Goal: Transaction & Acquisition: Purchase product/service

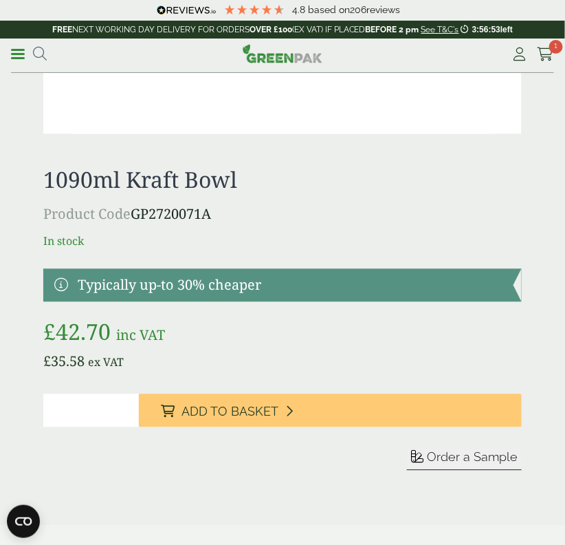
scroll to position [1514, 0]
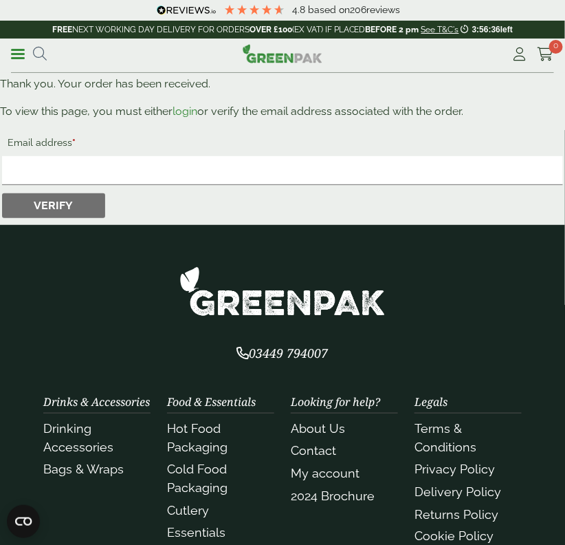
scroll to position [55, 0]
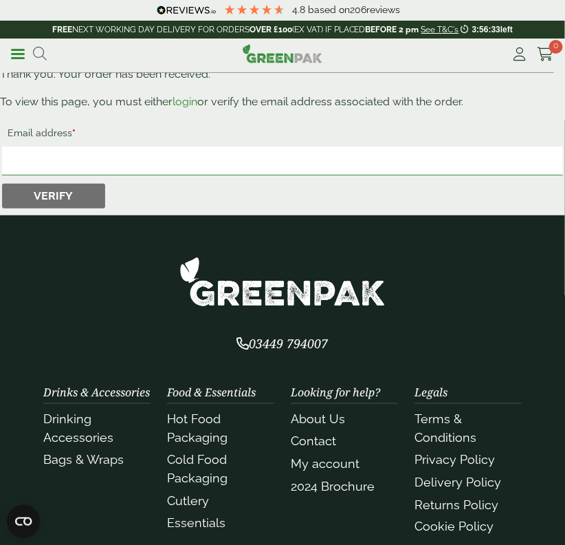
click at [182, 151] on input "Email address *" at bounding box center [282, 160] width 561 height 29
click at [366, 194] on p "Verify" at bounding box center [282, 196] width 565 height 29
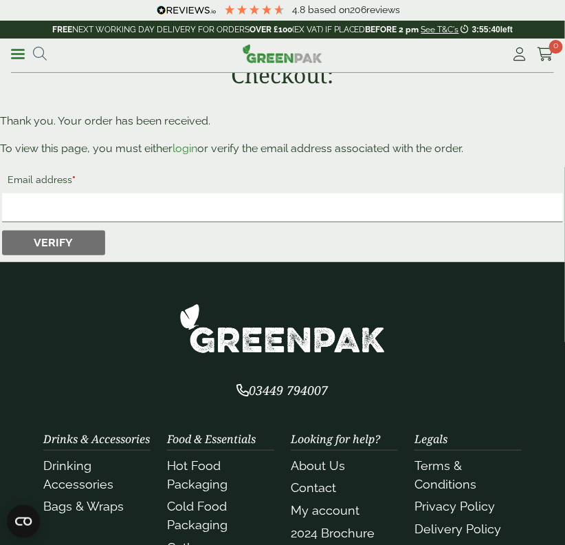
scroll to position [0, 0]
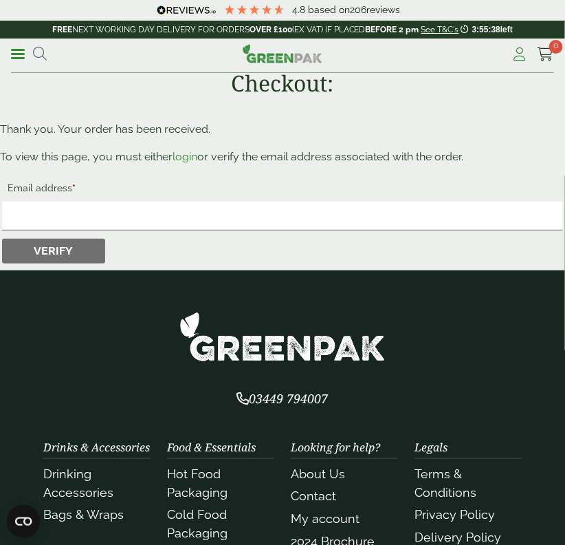
click at [516, 56] on icon at bounding box center [520, 54] width 17 height 14
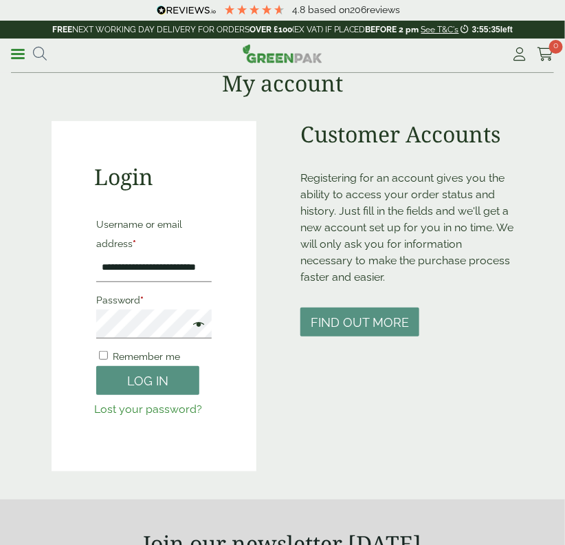
click at [21, 49] on link "Menu" at bounding box center [18, 53] width 14 height 14
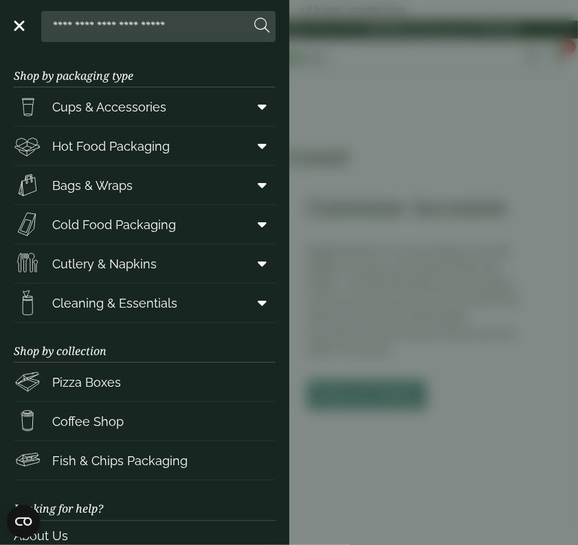
click at [259, 140] on icon at bounding box center [263, 146] width 9 height 14
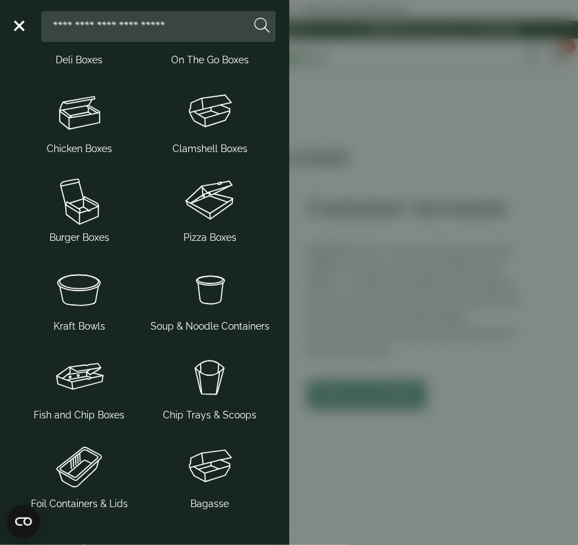
scroll to position [303, 0]
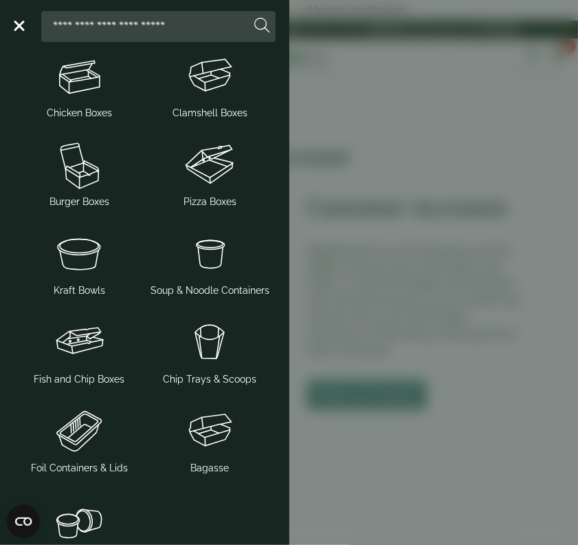
click at [79, 272] on img at bounding box center [79, 253] width 120 height 55
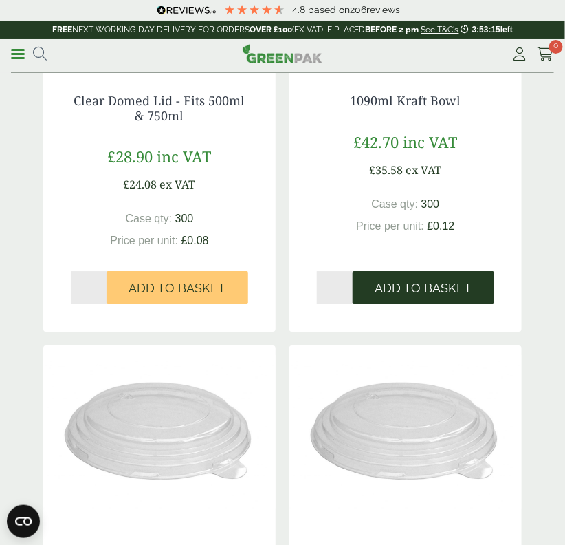
scroll to position [787, 0]
click at [416, 296] on span "Add to Basket" at bounding box center [423, 288] width 97 height 15
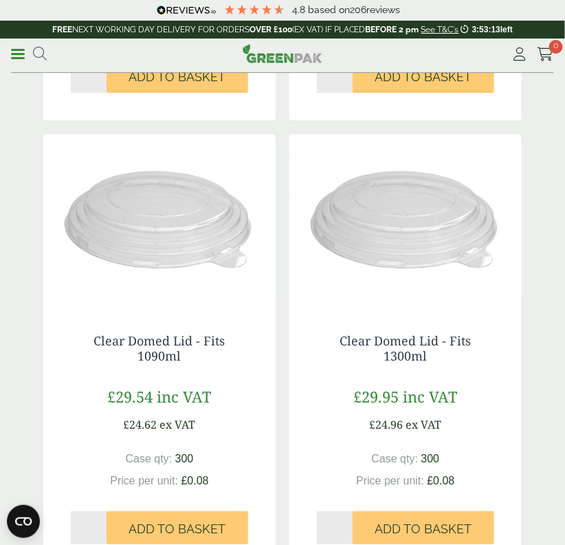
scroll to position [1032, 0]
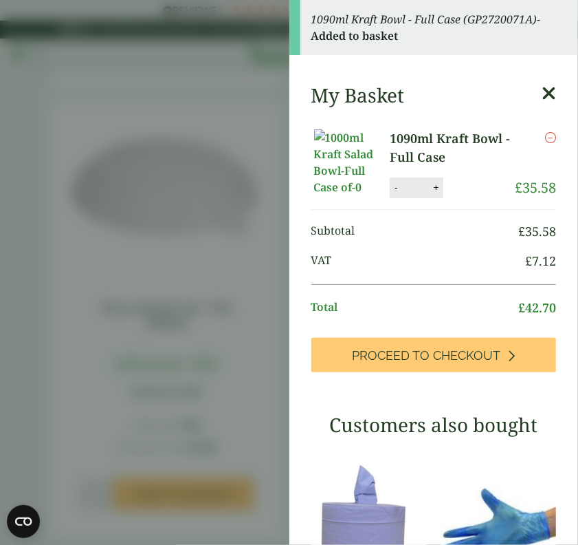
click at [263, 287] on aside "1090ml Kraft Bowl - Full Case (GP2720071A) - Added to basket My Basket 1090ml K…" at bounding box center [289, 272] width 578 height 545
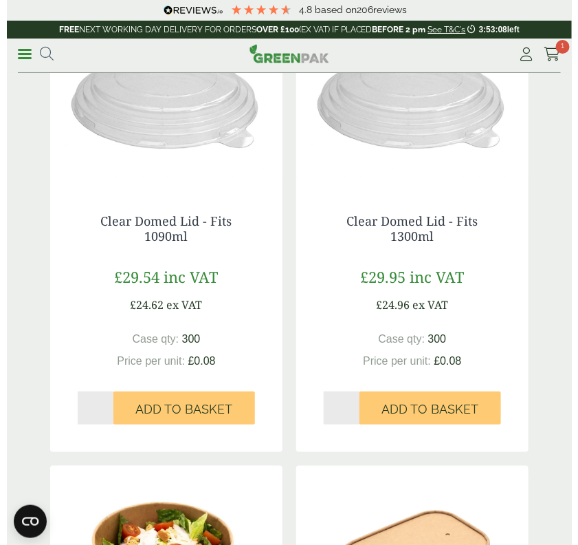
scroll to position [1155, 0]
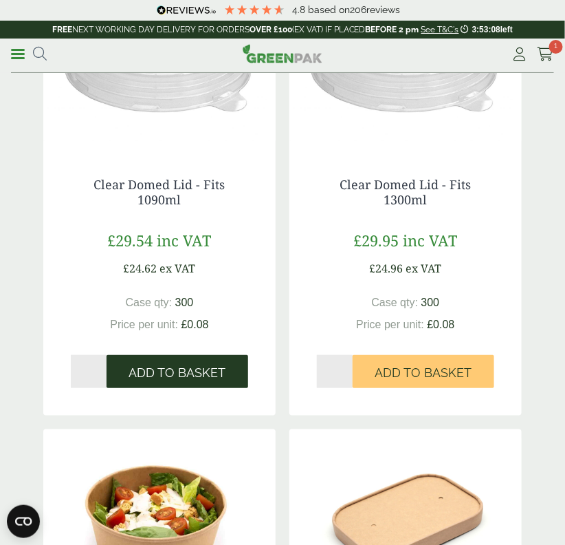
click at [182, 365] on span "Add to Basket" at bounding box center [177, 372] width 97 height 15
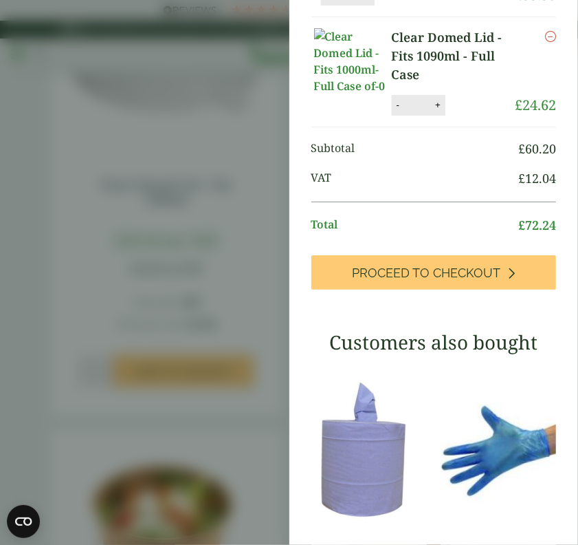
scroll to position [118, 0]
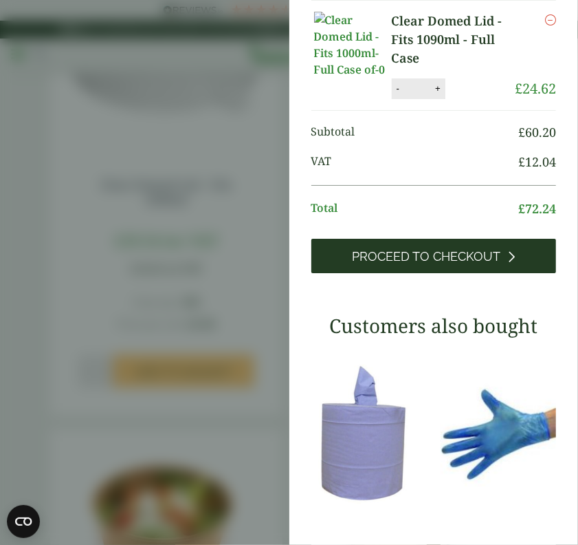
click at [445, 264] on span "Proceed to Checkout" at bounding box center [426, 256] width 149 height 15
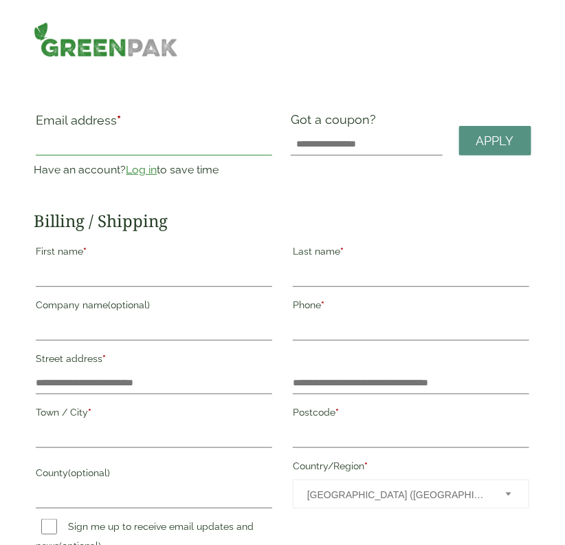
click at [232, 149] on input "Email address *" at bounding box center [154, 144] width 237 height 22
click at [272, 184] on div "Email address * Have an account? Log in to save time Username or email address …" at bounding box center [153, 150] width 257 height 77
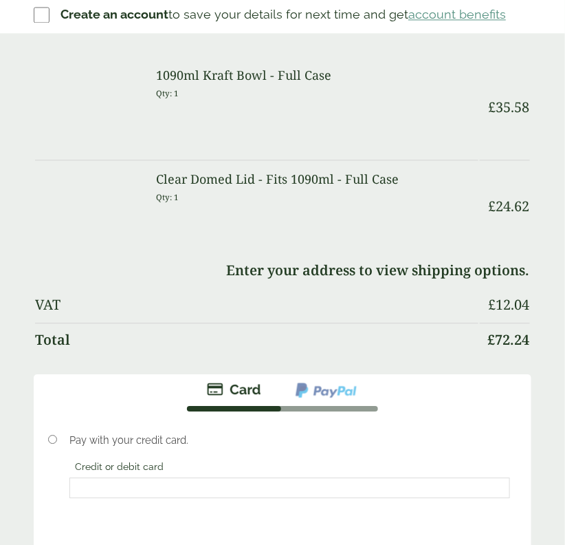
scroll to position [596, 0]
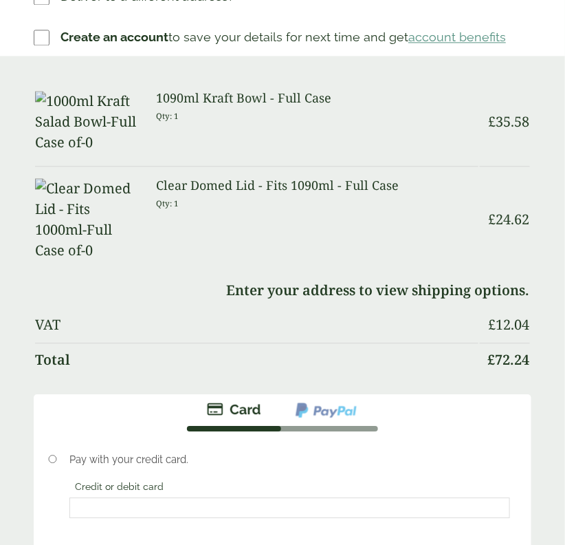
click at [342, 289] on td "Enter your address to view shipping options." at bounding box center [282, 290] width 494 height 33
drag, startPoint x: 342, startPoint y: 289, endPoint x: 336, endPoint y: 341, distance: 52.0
click at [336, 341] on th "VAT" at bounding box center [256, 324] width 443 height 33
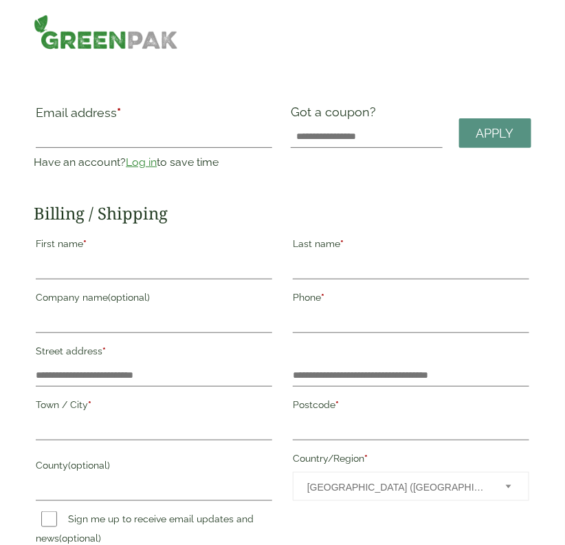
scroll to position [6, 0]
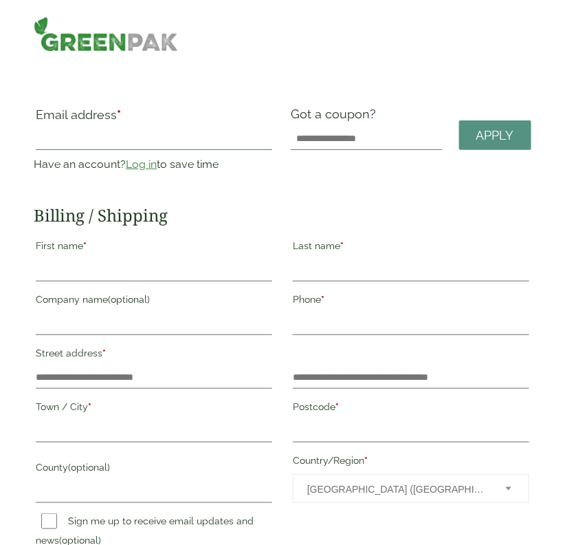
click at [70, 128] on input "Email address *" at bounding box center [154, 139] width 237 height 22
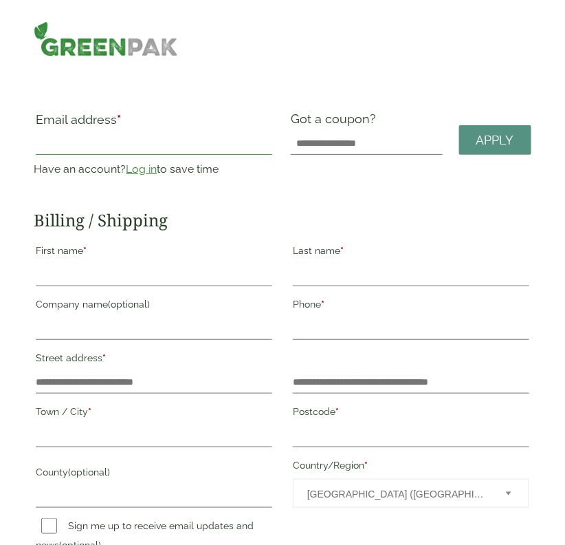
scroll to position [0, 0]
click at [14, 86] on div "— OR — Email address * Have an account? Log in to save time Username or email a…" at bounding box center [282, 326] width 565 height 652
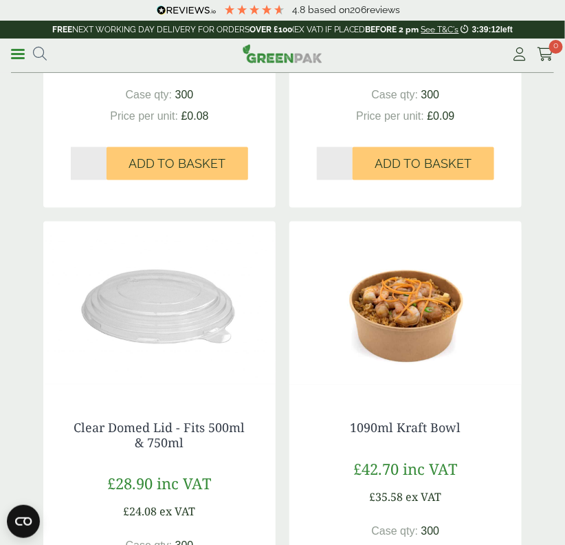
scroll to position [461, 0]
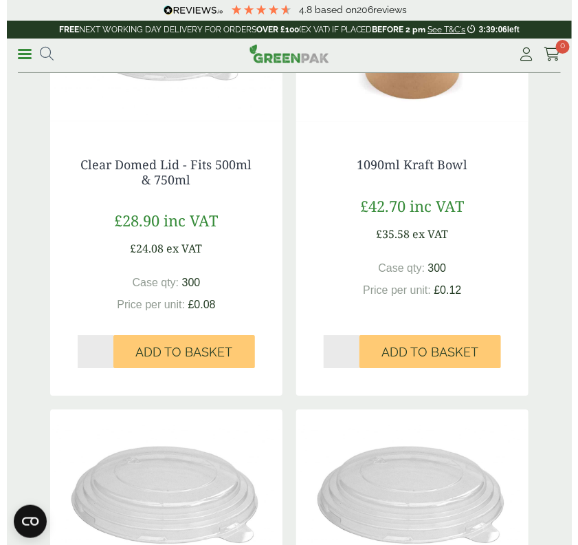
scroll to position [743, 0]
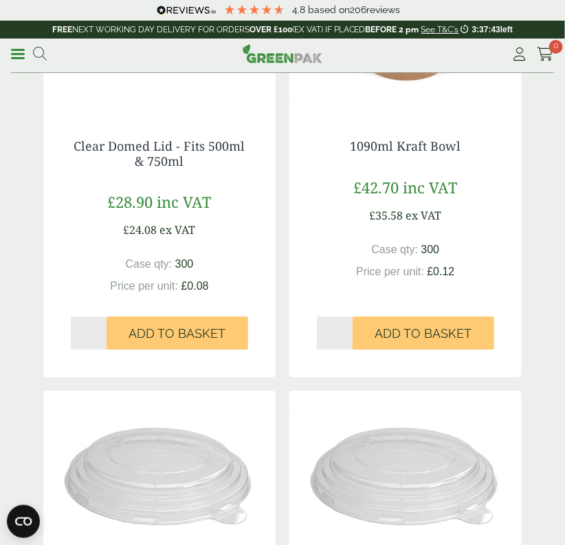
click at [19, 64] on div "**********" at bounding box center [282, 56] width 543 height 34
click at [19, 55] on link "Menu" at bounding box center [18, 53] width 14 height 14
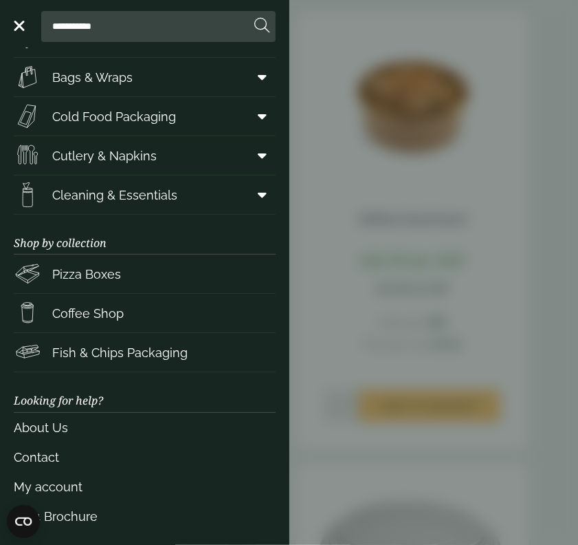
scroll to position [109, 0]
click at [45, 462] on link "Contact" at bounding box center [145, 457] width 262 height 30
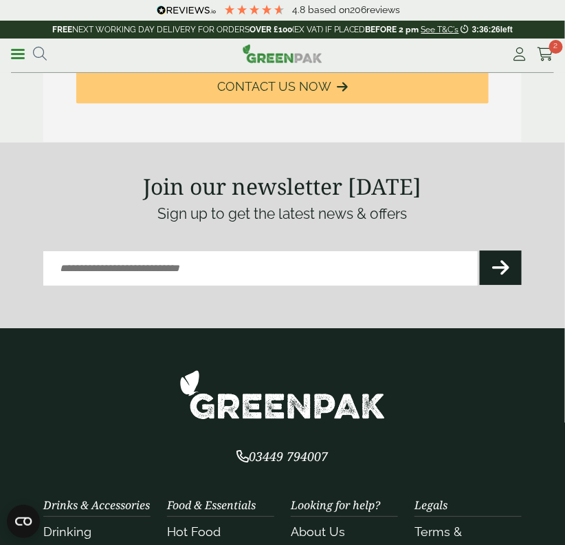
scroll to position [774, 0]
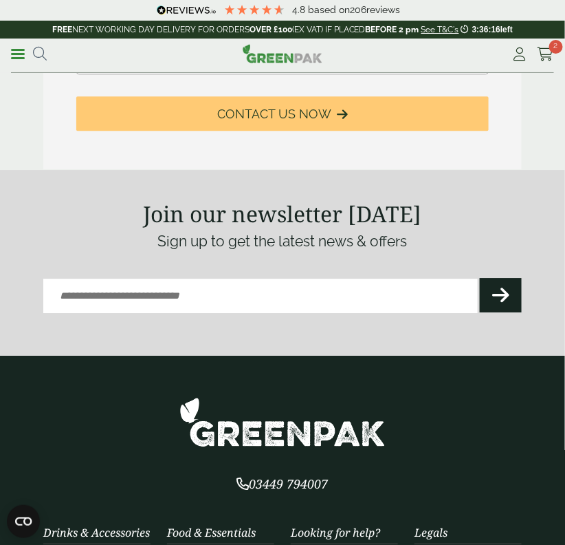
click at [345, 354] on section "Join our newsletter today Sign up to get the latest news & offers Email (Requir…" at bounding box center [282, 263] width 565 height 186
click at [329, 228] on strong "Join our newsletter today" at bounding box center [283, 214] width 278 height 30
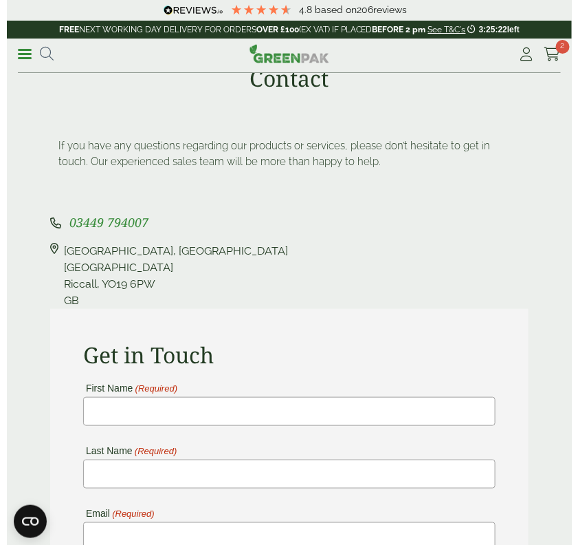
scroll to position [0, 0]
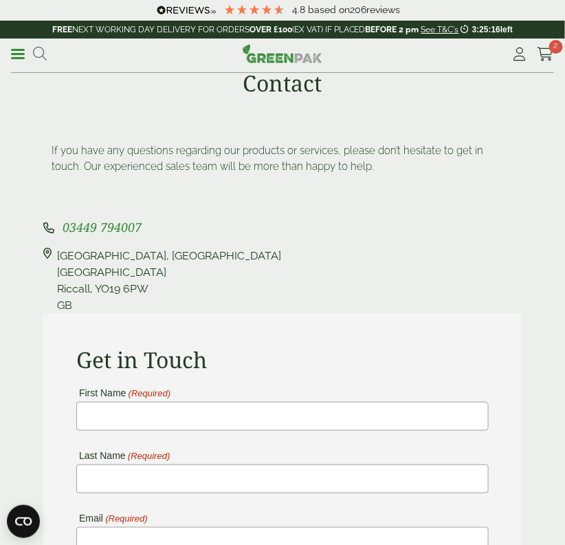
click at [14, 46] on link "Menu" at bounding box center [18, 53] width 14 height 14
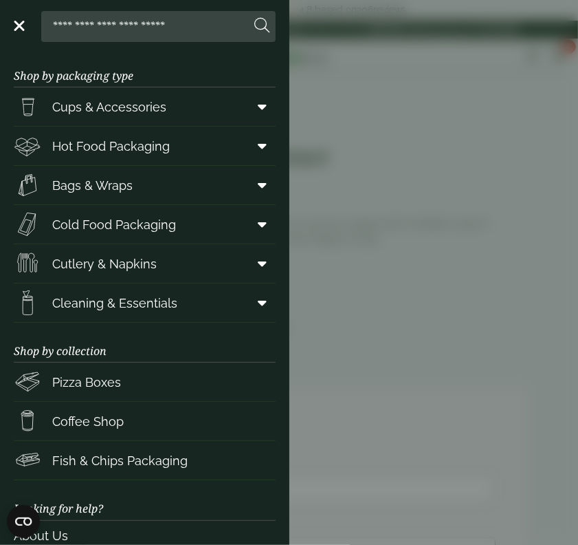
click at [245, 134] on span at bounding box center [260, 146] width 31 height 26
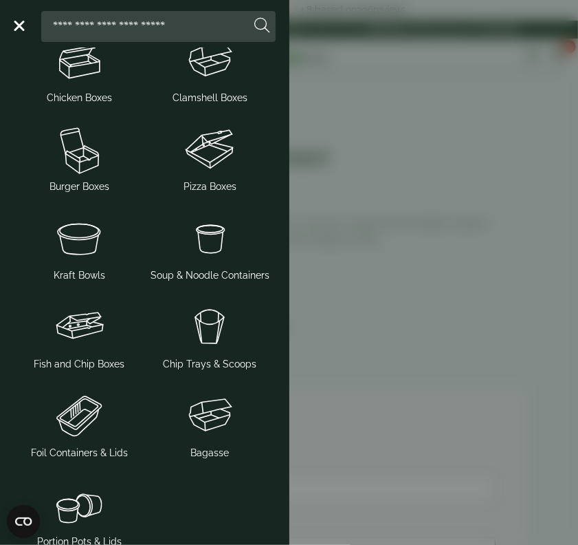
scroll to position [321, 0]
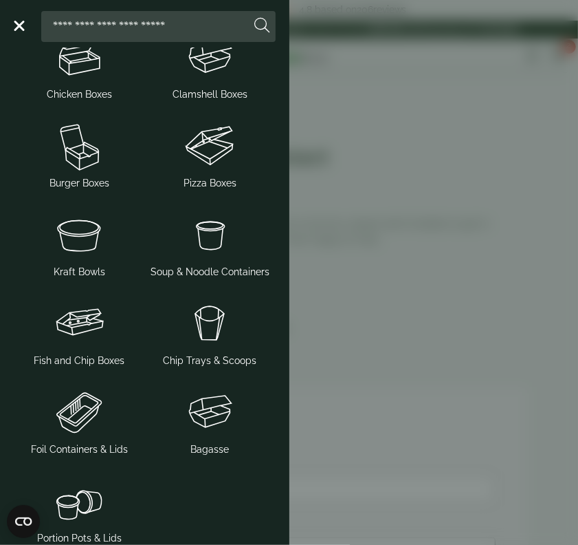
click at [83, 250] on img at bounding box center [79, 234] width 120 height 55
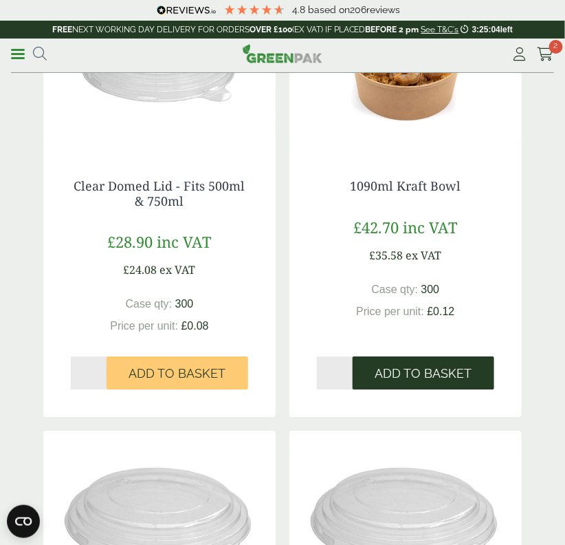
scroll to position [637, 0]
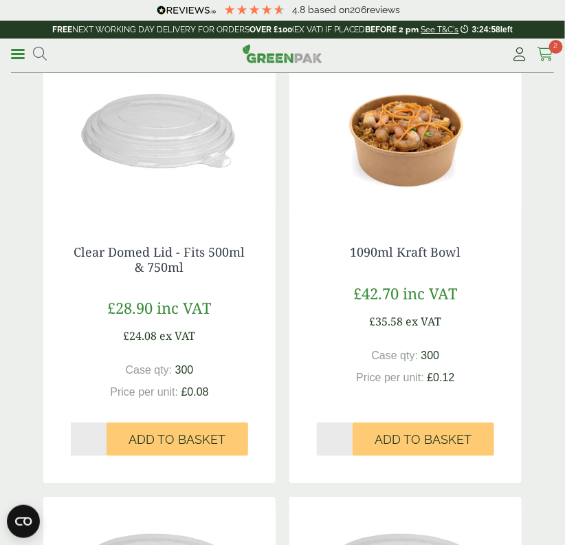
click at [558, 43] on span "2" at bounding box center [556, 47] width 14 height 14
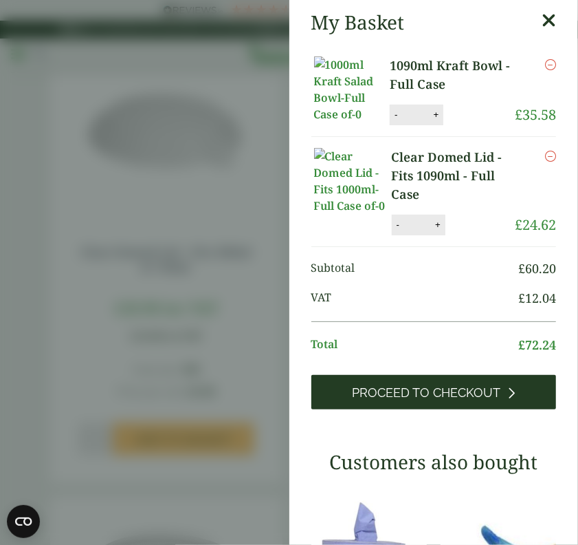
click at [437, 407] on link "Proceed to Checkout" at bounding box center [433, 392] width 245 height 34
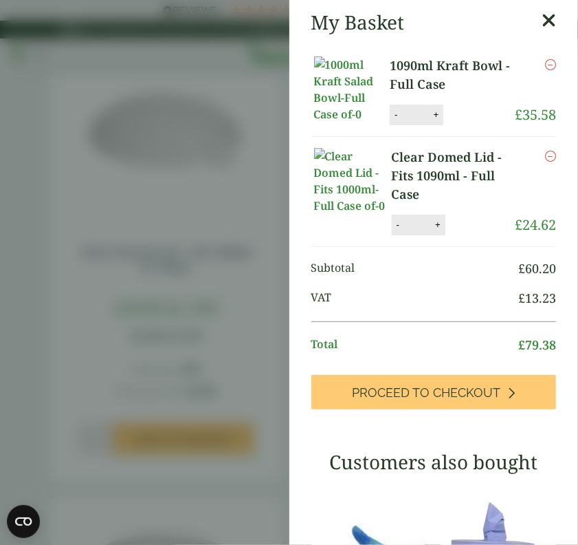
click at [391, 110] on button "-" at bounding box center [396, 115] width 11 height 12
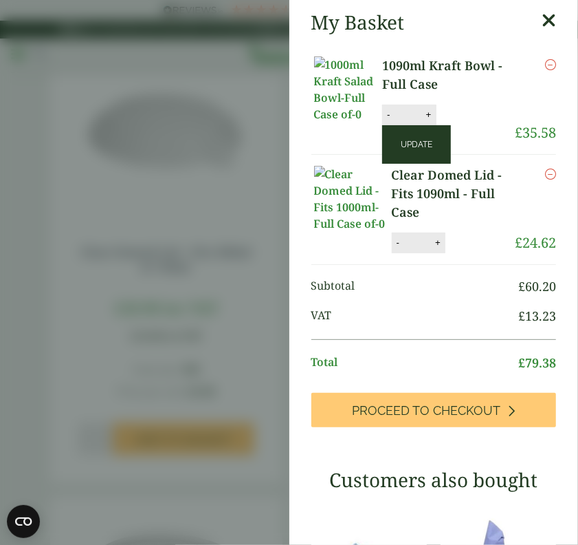
click at [382, 151] on button "Update" at bounding box center [416, 144] width 69 height 39
type input "*"
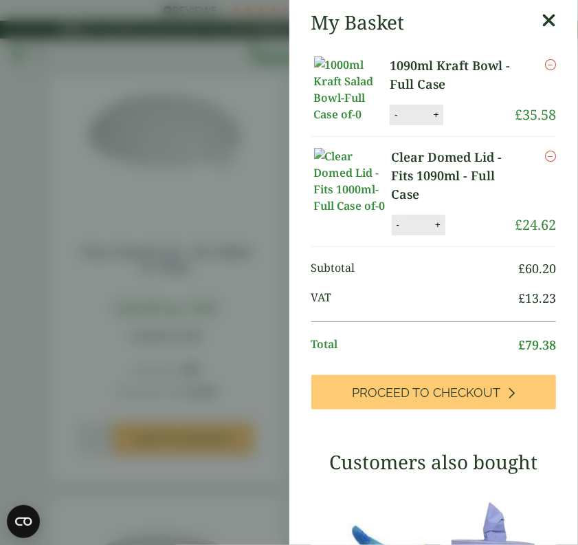
click at [393, 223] on button "-" at bounding box center [398, 225] width 11 height 12
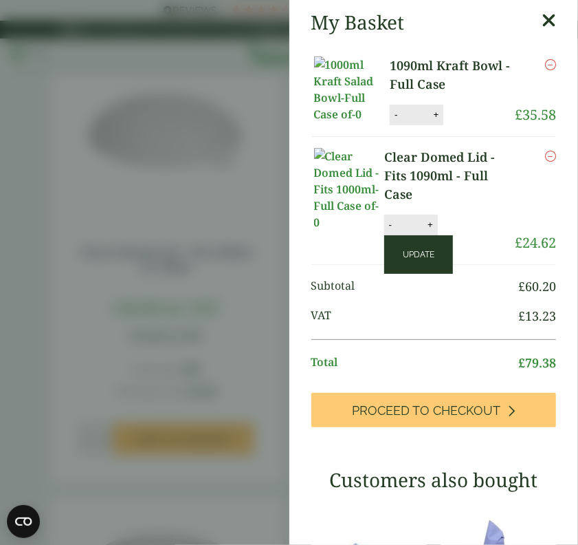
click at [384, 249] on button "Update" at bounding box center [418, 254] width 69 height 39
type input "*"
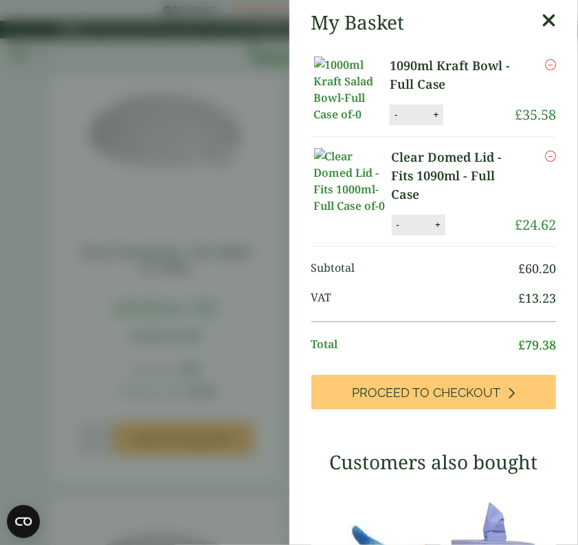
click at [542, 18] on icon at bounding box center [549, 20] width 14 height 19
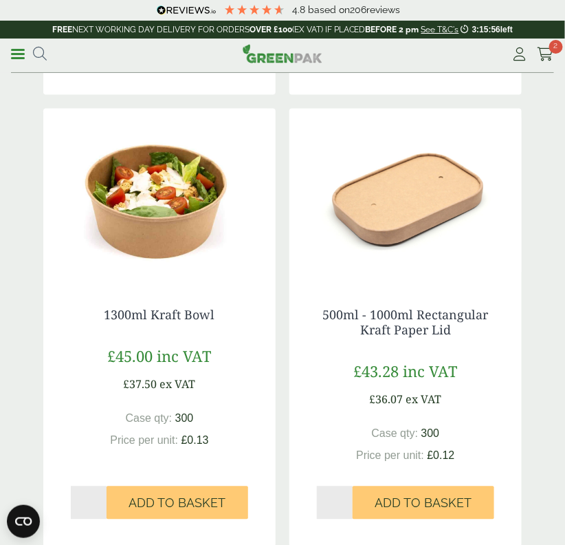
scroll to position [1500, 0]
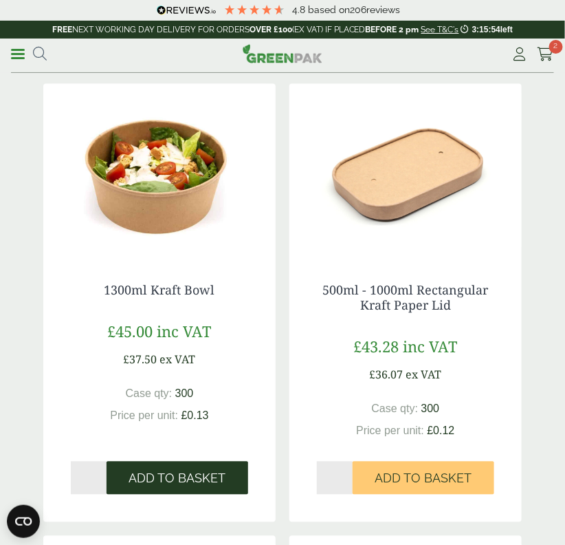
click at [190, 471] on span "Add to Basket" at bounding box center [177, 478] width 97 height 15
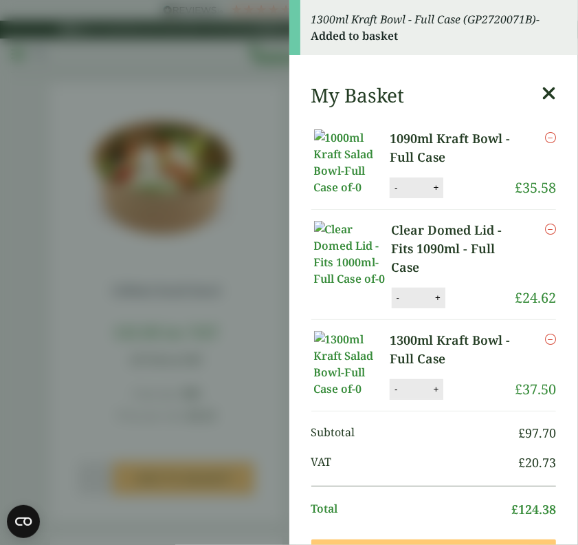
click at [545, 140] on icon "Remove this item" at bounding box center [550, 137] width 11 height 11
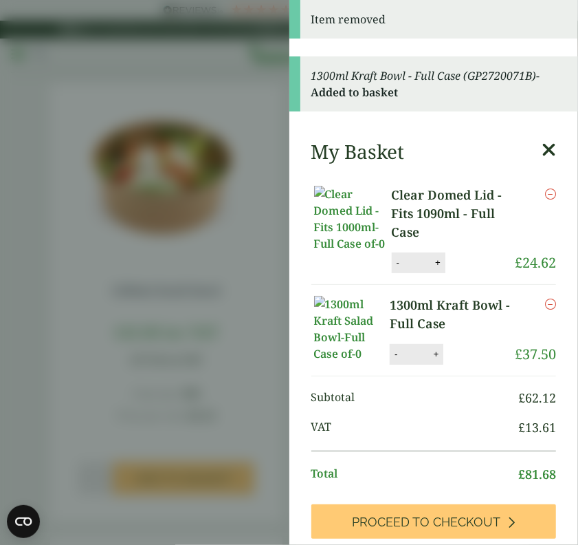
click at [545, 197] on icon "Remove this item" at bounding box center [550, 193] width 11 height 11
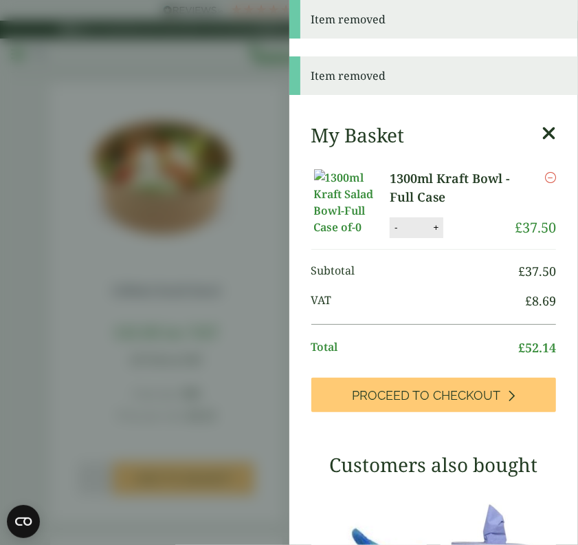
click at [244, 118] on aside "Item removed Item removed My Basket 1300ml Kraft Bowl - Full Case 1300ml Kraft …" at bounding box center [289, 272] width 578 height 545
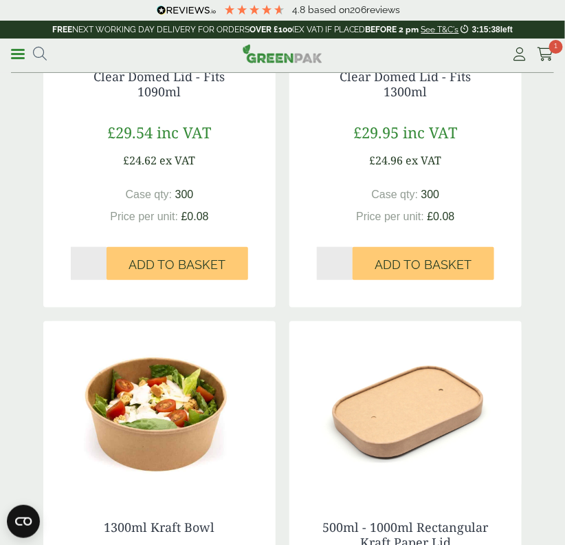
scroll to position [1315, 0]
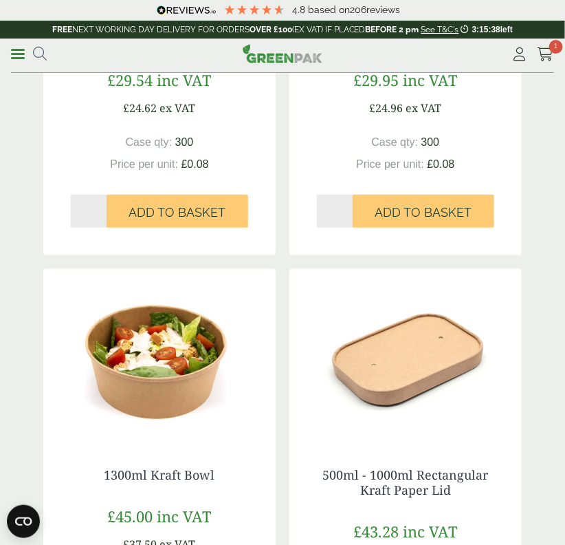
click at [170, 337] on img at bounding box center [159, 355] width 232 height 172
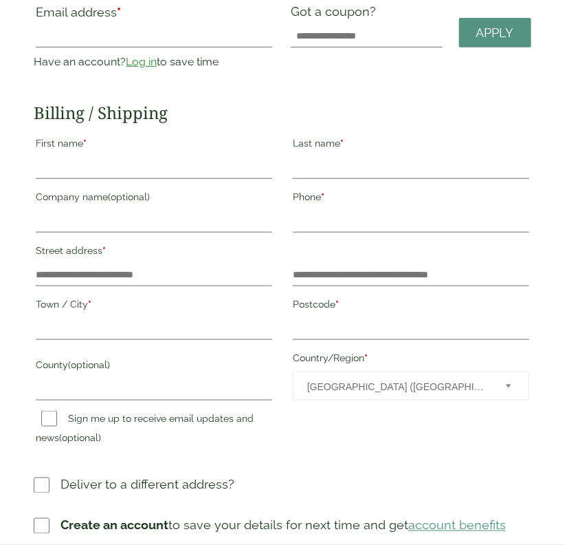
click at [118, 151] on label "First name *" at bounding box center [154, 144] width 237 height 23
click at [118, 157] on input "First name *" at bounding box center [154, 168] width 237 height 22
click at [114, 166] on input "First name *" at bounding box center [154, 168] width 237 height 22
click at [127, 191] on span "(optional)" at bounding box center [129, 196] width 42 height 11
click at [127, 210] on input "Company name (optional)" at bounding box center [154, 221] width 237 height 22
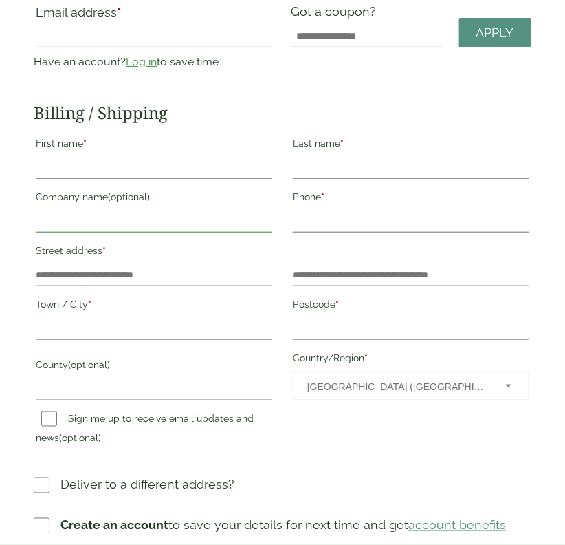
type input "*"
click at [115, 162] on input "First name *" at bounding box center [154, 168] width 237 height 22
type input "******"
click at [347, 162] on input "Last name *" at bounding box center [411, 168] width 237 height 22
type input "******"
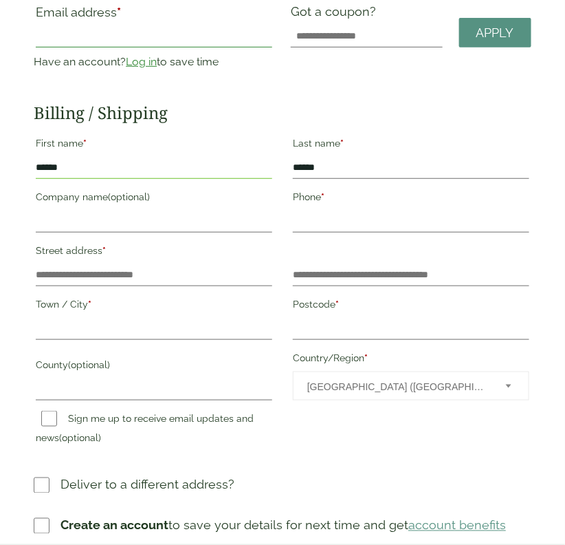
type input "**********"
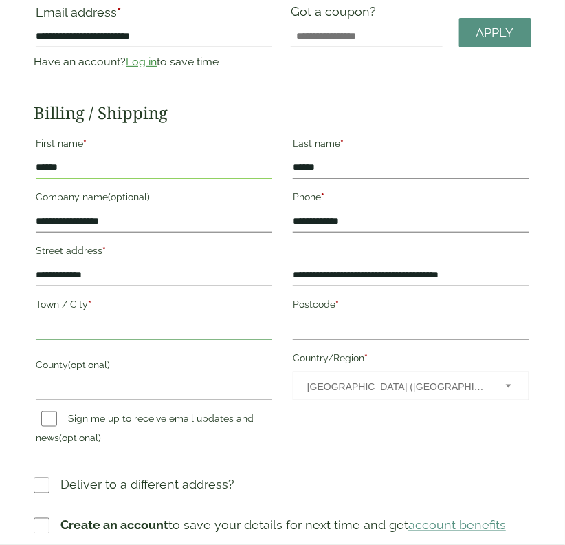
type input "**********"
type input "********"
type input "******"
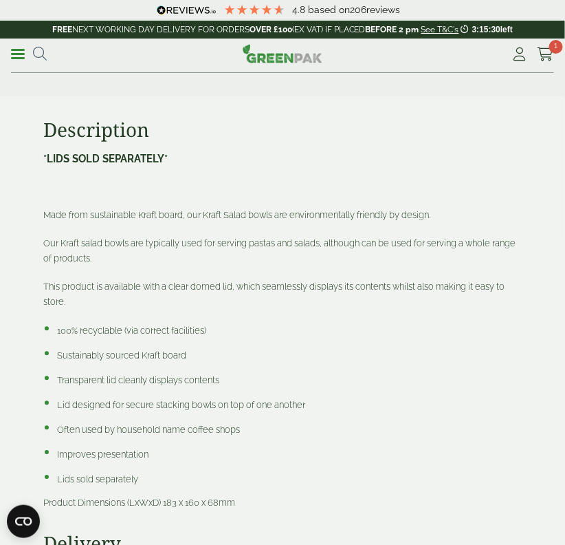
click at [243, 342] on ul "100% recyclable (via correct facilities) Sustainably sourced Kraft board Transp…" at bounding box center [282, 404] width 479 height 165
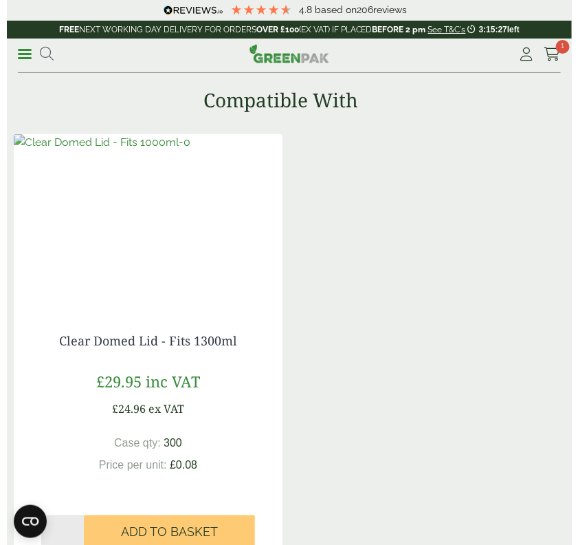
scroll to position [2496, 0]
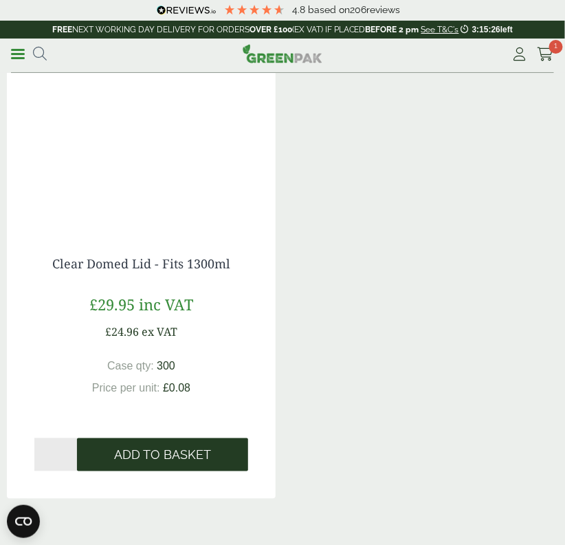
click at [182, 448] on span "Add to Basket" at bounding box center [162, 455] width 97 height 15
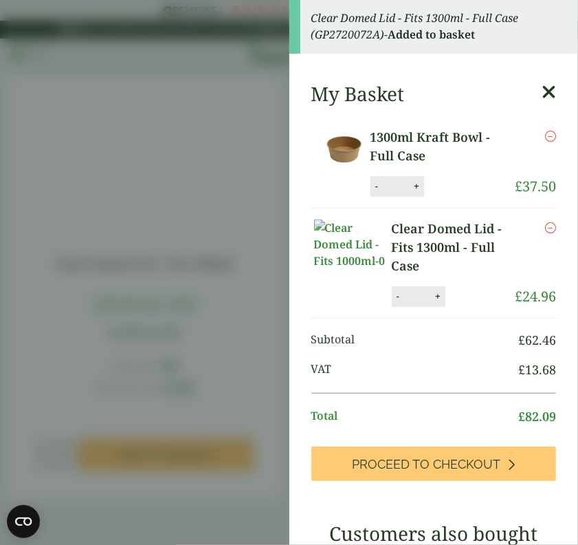
scroll to position [0, 0]
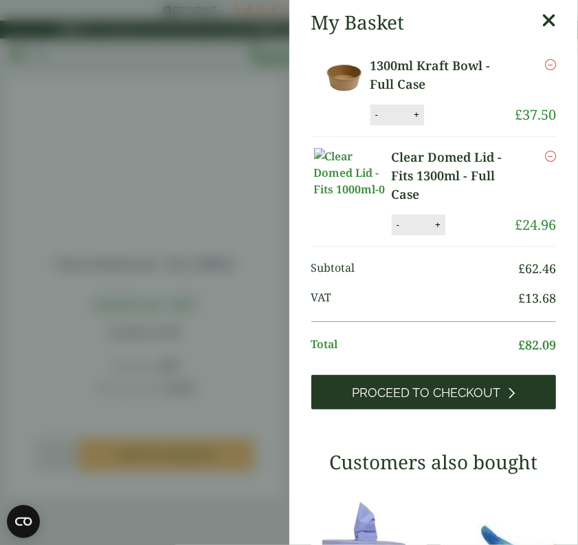
click at [411, 400] on link "Proceed to Checkout" at bounding box center [433, 392] width 245 height 34
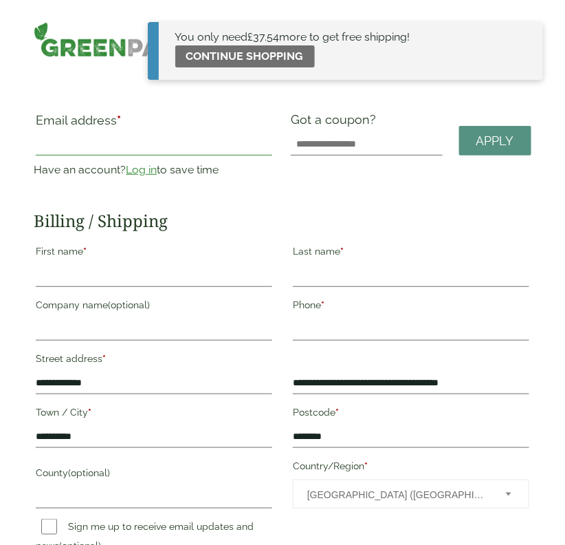
click at [218, 149] on input "Email address *" at bounding box center [154, 144] width 237 height 22
click at [190, 272] on input "First name *" at bounding box center [154, 276] width 237 height 22
type input "******"
type input "**********"
type input "******"
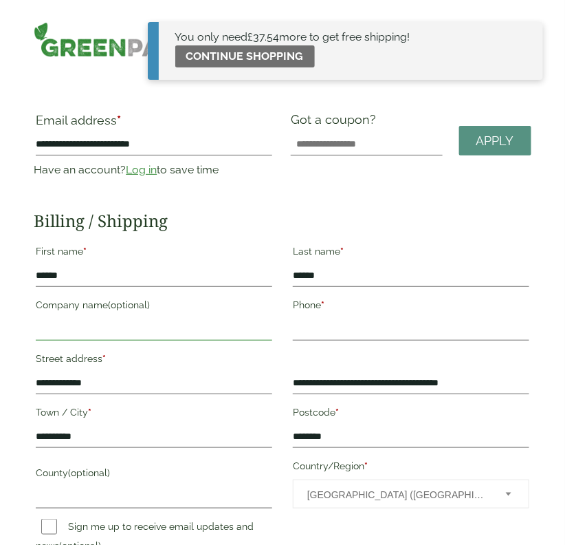
type input "**********"
type input "******"
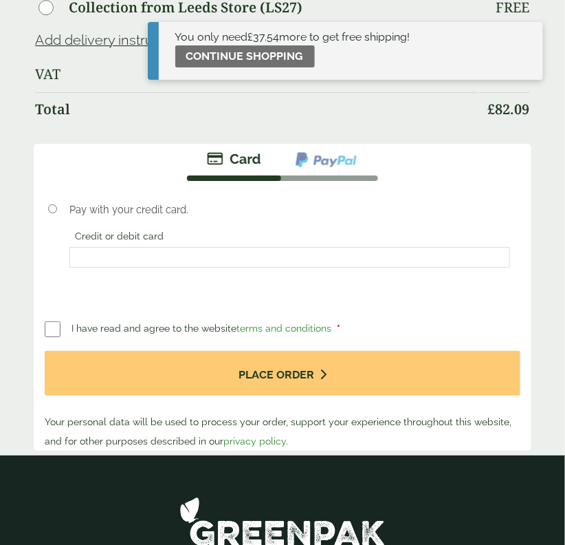
scroll to position [1022, 0]
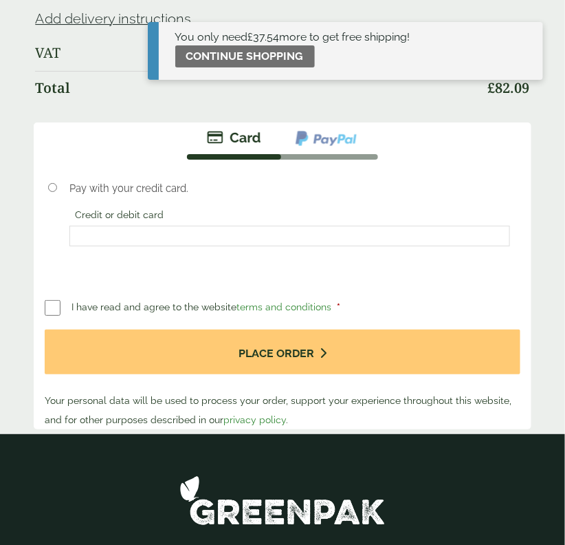
click at [142, 238] on iframe at bounding box center [290, 236] width 432 height 12
click at [43, 305] on div "I have read and agree to the website terms and conditions * Place order Your pe…" at bounding box center [282, 363] width 497 height 131
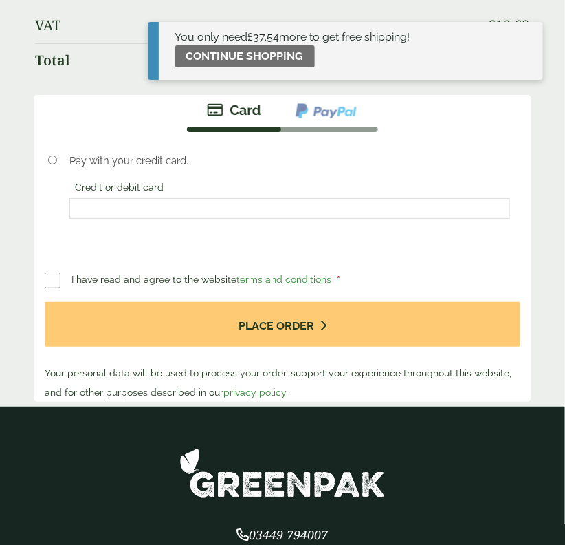
scroll to position [1067, 0]
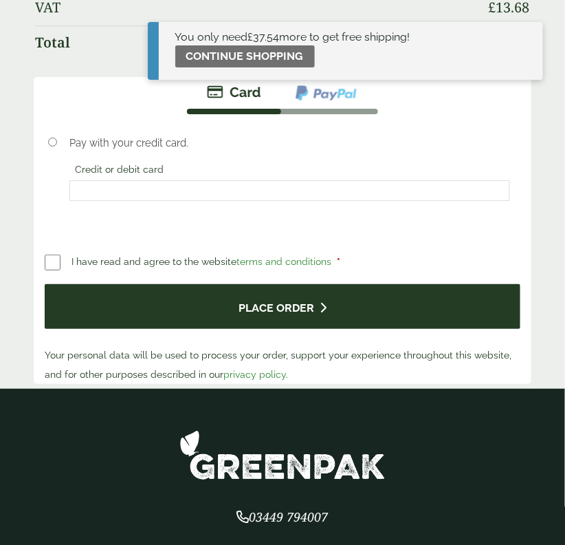
click at [199, 298] on button "Place order" at bounding box center [282, 306] width 475 height 45
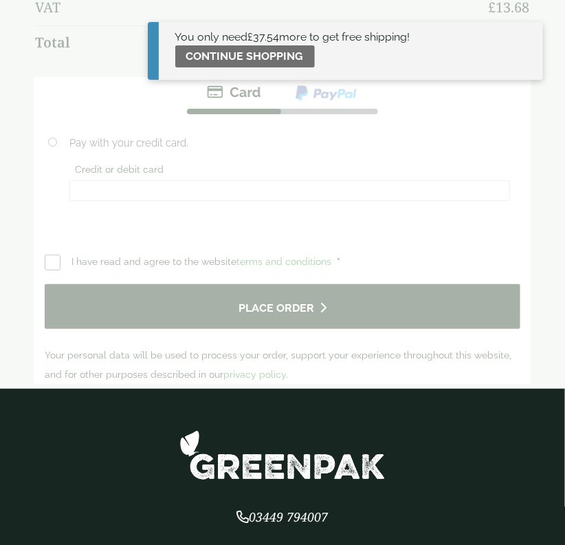
scroll to position [0, 0]
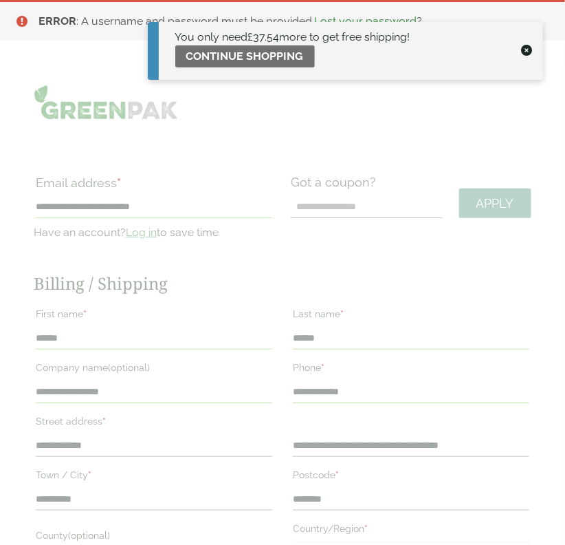
click at [527, 48] on icon at bounding box center [526, 50] width 11 height 11
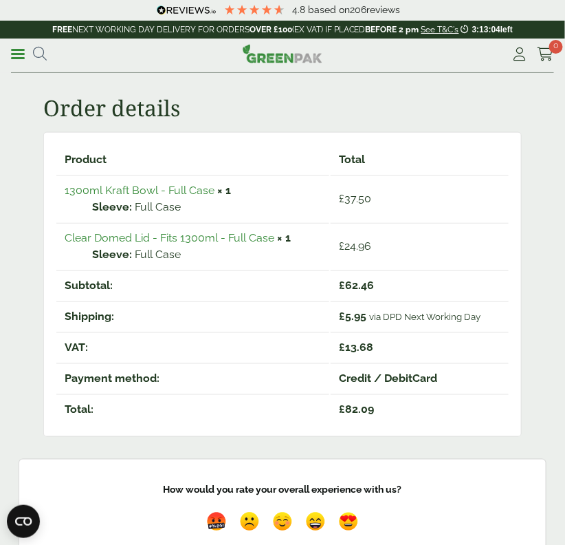
scroll to position [110, 0]
